Goal: Find contact information: Find contact information

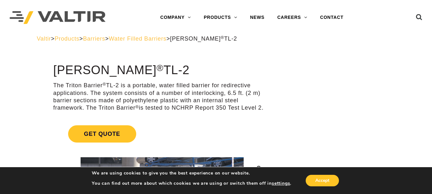
click at [296, 65] on div at bounding box center [342, 69] width 108 height 10
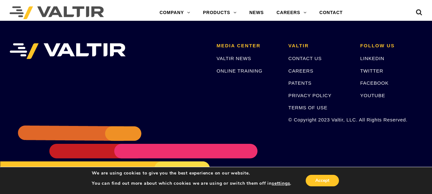
scroll to position [1242, 0]
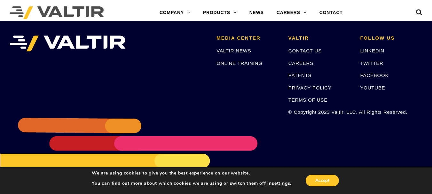
click at [332, 135] on div "MEDIA CENTER VALTIR NEWS ONLINE TRAINING [PERSON_NAME] CONTACT US CAREERS PATEN…" at bounding box center [216, 106] width 432 height 192
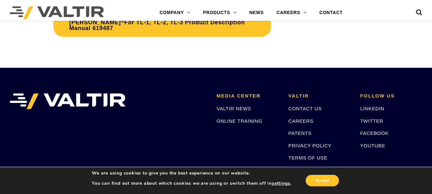
scroll to position [1207, 0]
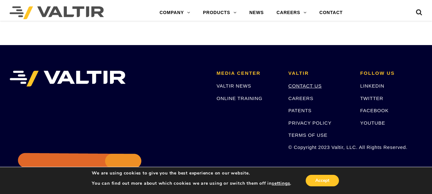
click at [297, 83] on link "CONTACT US" at bounding box center [304, 85] width 33 height 5
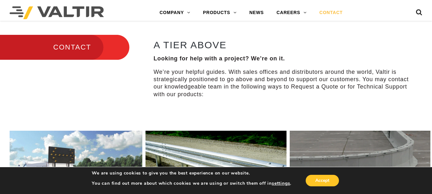
scroll to position [183, 0]
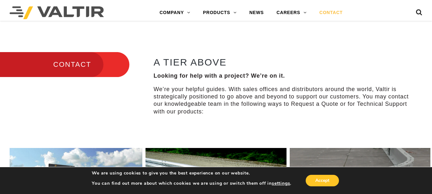
click at [357, 72] on div "A TIER ABOVE Looking for help with a project? We’re on it. We’re your helpful g…" at bounding box center [283, 86] width 261 height 58
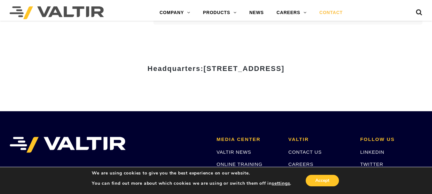
scroll to position [812, 0]
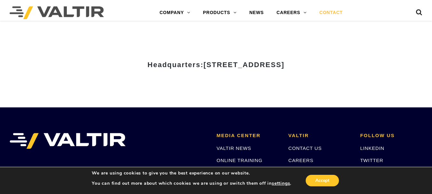
click at [167, 89] on div "Headquarters: 15601 Dallas Parkway, Suite 525 | Addison, TX 75001" at bounding box center [215, 67] width 383 height 80
click at [146, 103] on div "Headquarters: 15601 Dallas Parkway, Suite 525 | Addison, TX 75001" at bounding box center [215, 67] width 383 height 80
